Goal: Find specific page/section: Find specific page/section

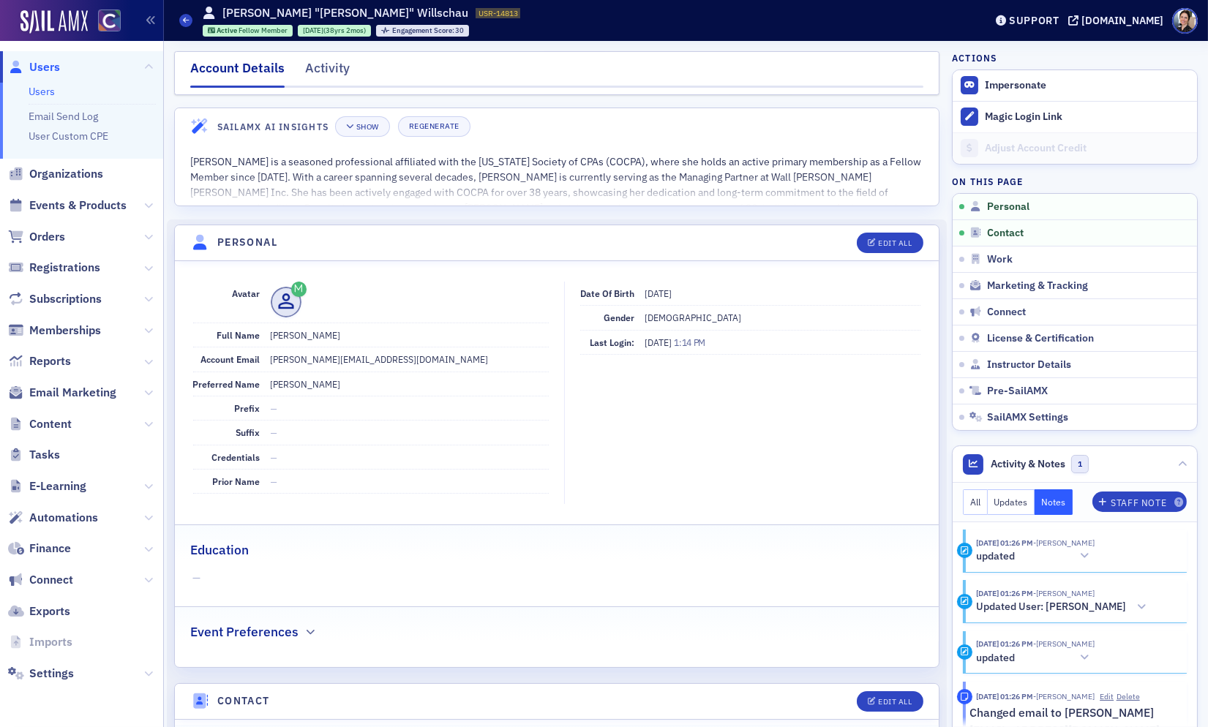
scroll to position [170, 0]
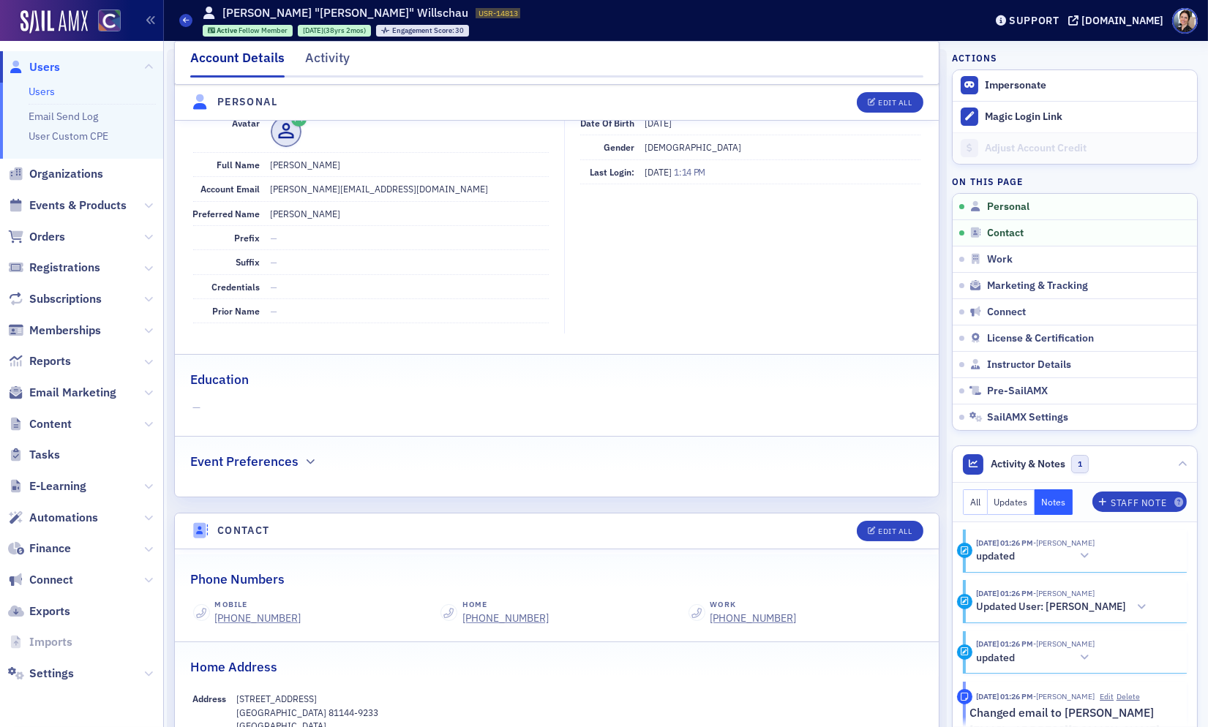
click at [50, 64] on span "Users" at bounding box center [44, 67] width 31 height 16
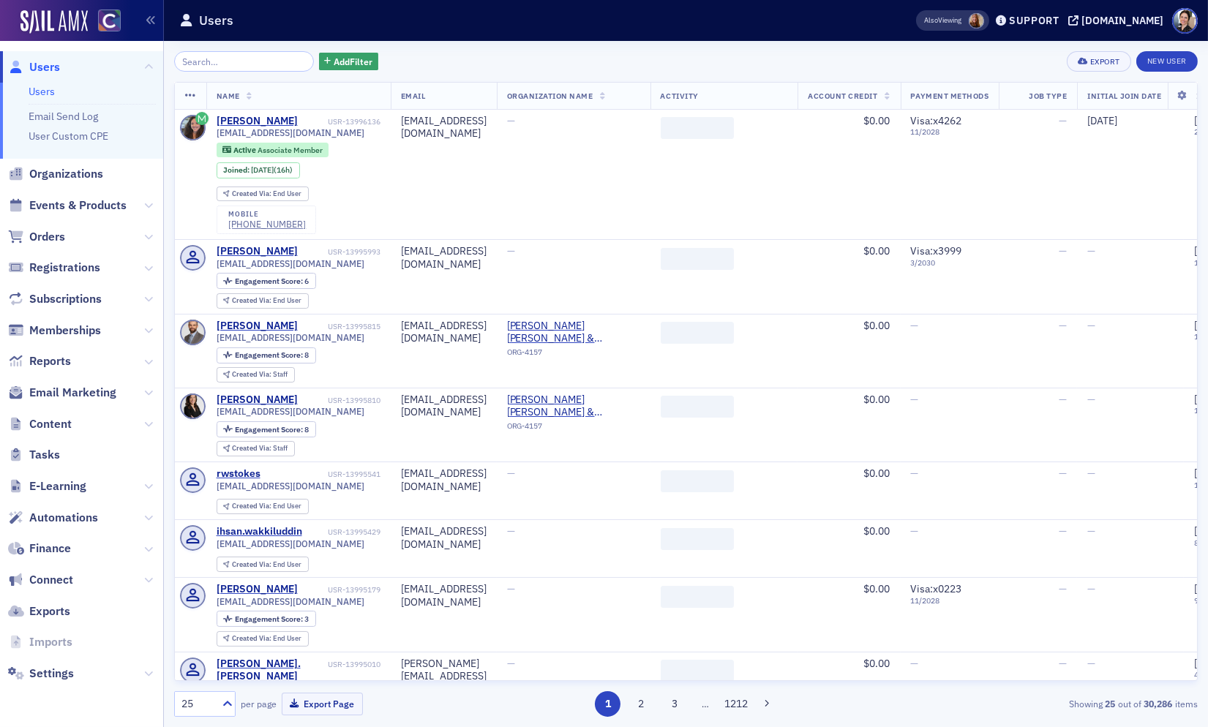
click at [269, 64] on input "search" at bounding box center [244, 61] width 140 height 20
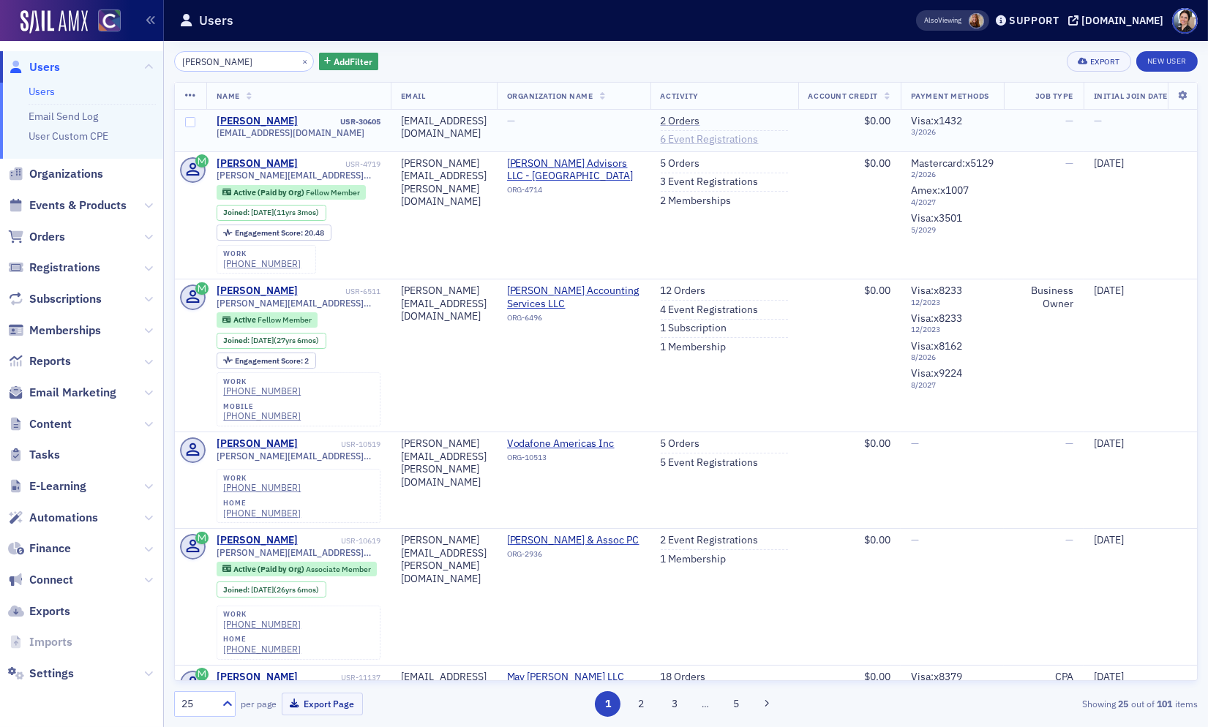
type input "[PERSON_NAME]"
click at [743, 143] on link "6 Event Registrations" at bounding box center [710, 139] width 98 height 13
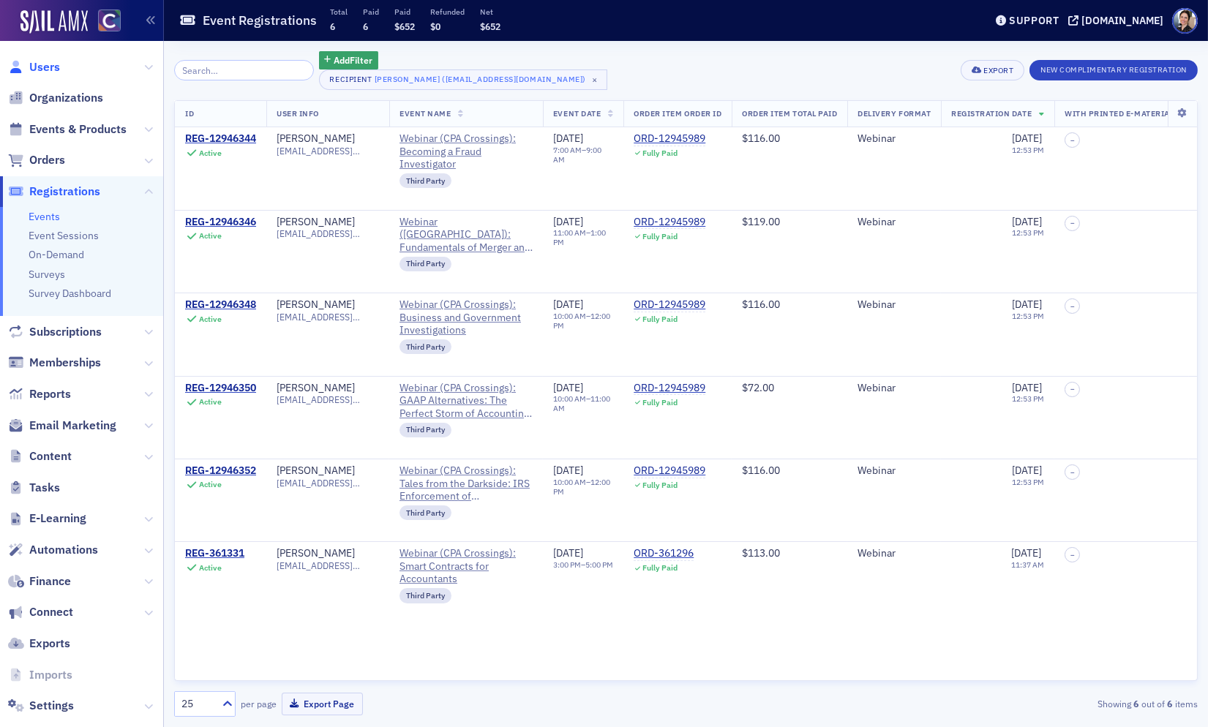
click at [41, 68] on span "Users" at bounding box center [44, 67] width 31 height 16
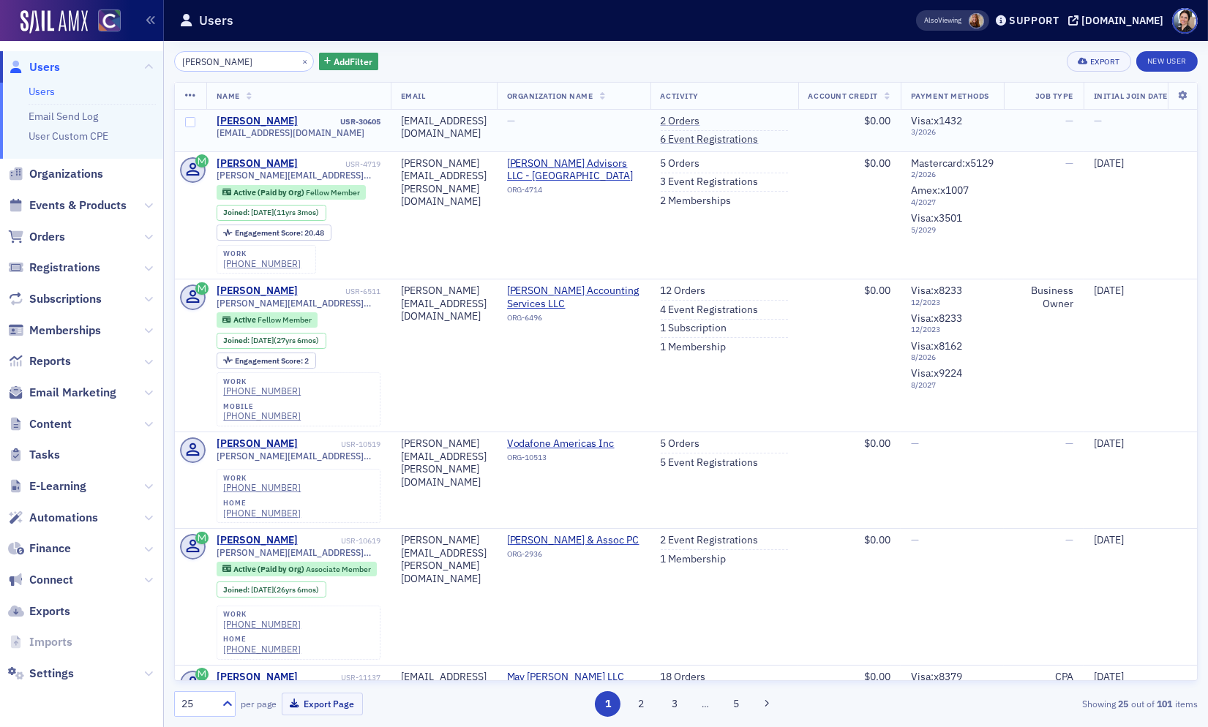
drag, startPoint x: 731, startPoint y: 118, endPoint x: 536, endPoint y: 116, distance: 194.6
click at [700, 118] on link "2 Orders" at bounding box center [681, 121] width 40 height 13
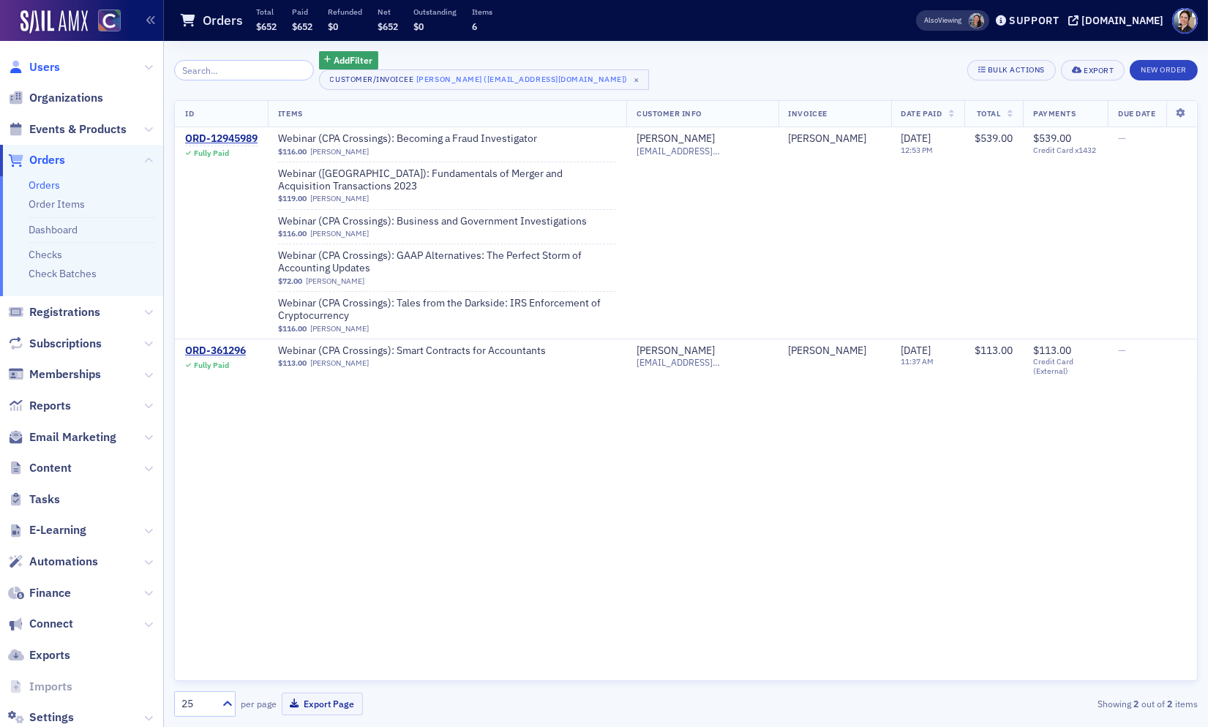
click at [53, 68] on span "Users" at bounding box center [44, 67] width 31 height 16
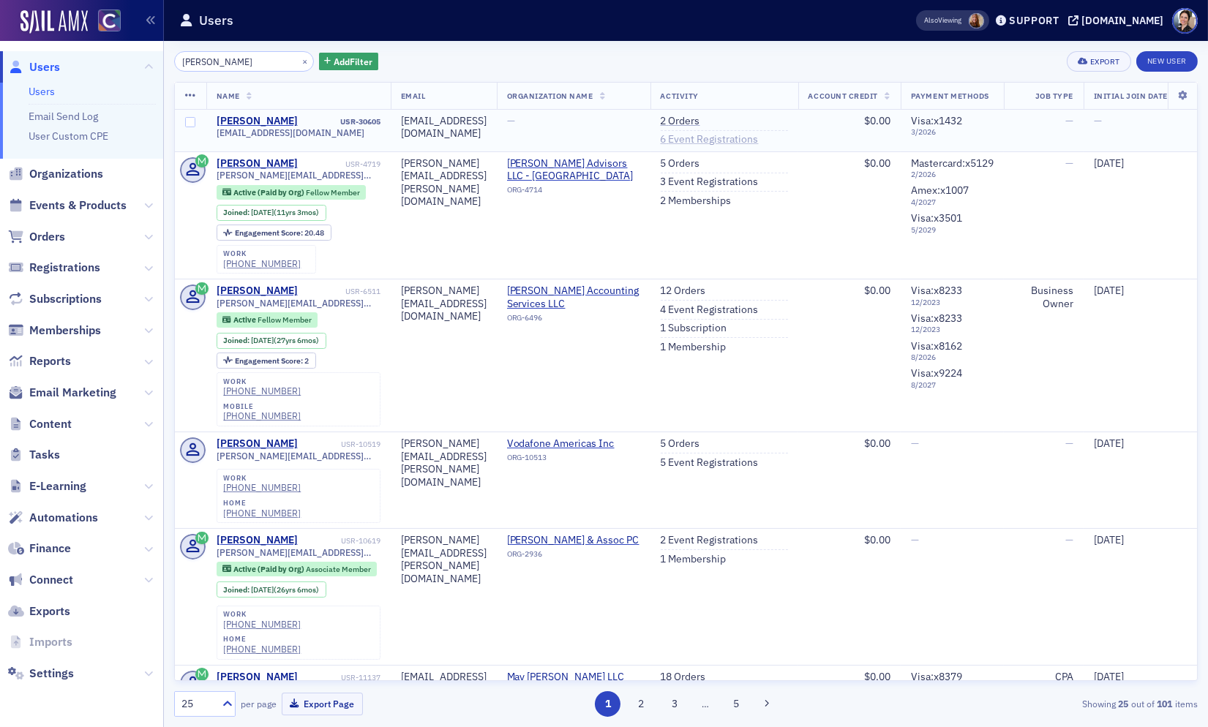
click at [750, 139] on link "6 Event Registrations" at bounding box center [710, 139] width 98 height 13
